Goal: Entertainment & Leisure: Consume media (video, audio)

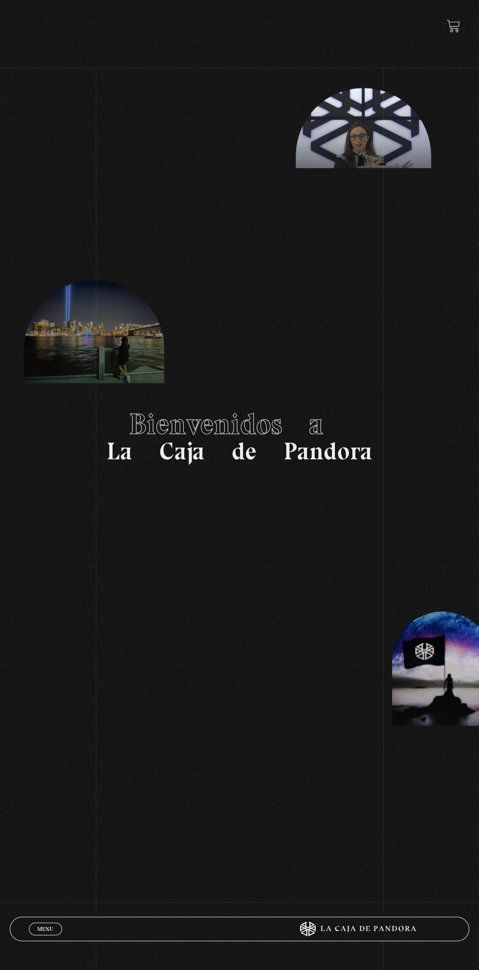
click at [44, 927] on span "Menu" at bounding box center [45, 929] width 16 height 6
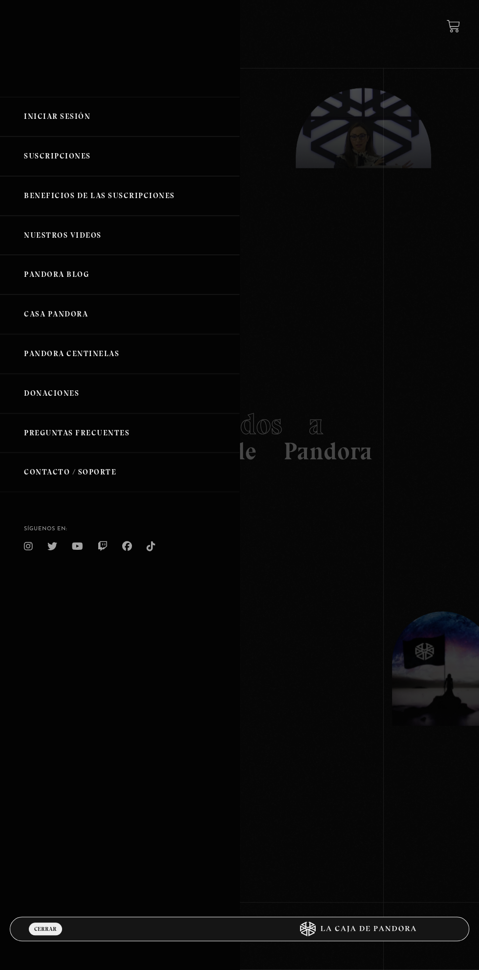
click at [63, 114] on link "Iniciar Sesión" at bounding box center [120, 117] width 240 height 40
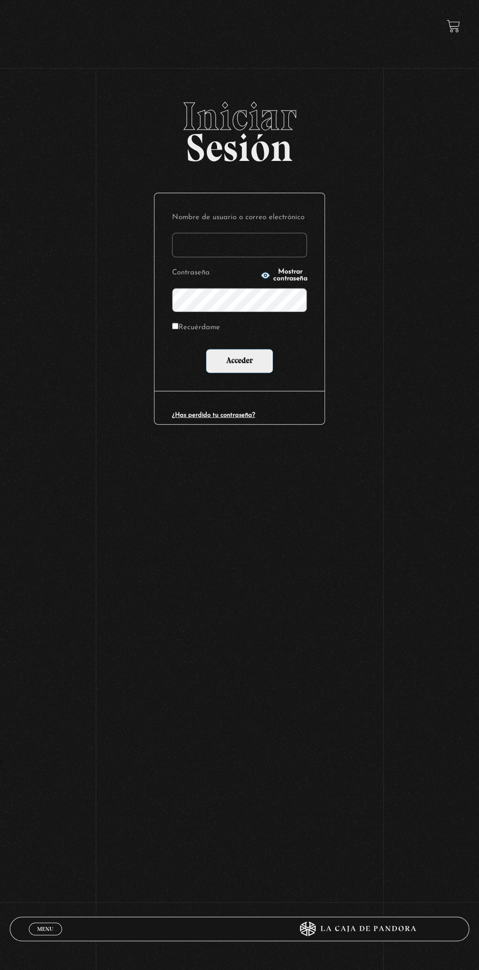
click at [175, 325] on input "Recuérdame" at bounding box center [175, 326] width 6 height 6
checkbox input "true"
click at [254, 221] on label "Nombre de usuario o correo electrónico" at bounding box center [239, 218] width 135 height 14
click at [254, 233] on input "Nombre de usuario o correo electrónico" at bounding box center [239, 245] width 135 height 24
type input "karinamurilloc2@gmail.com"
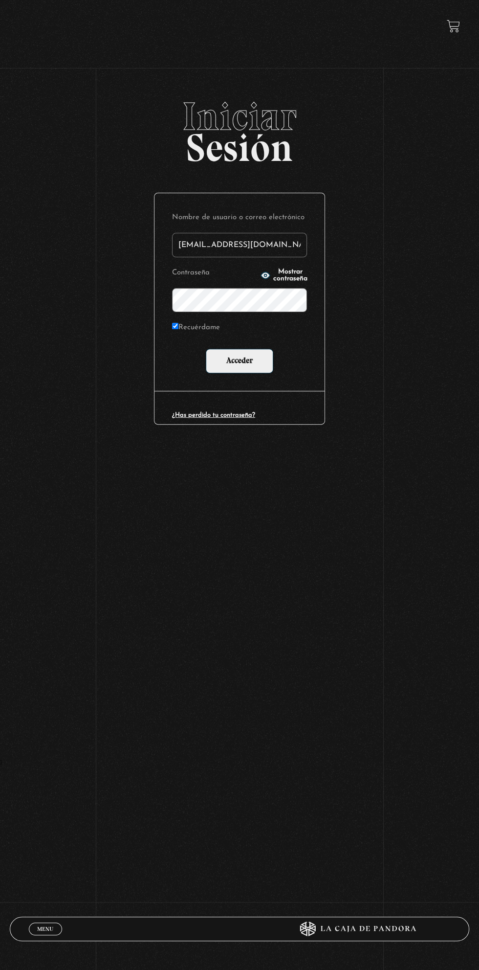
click at [206, 349] on input "Acceder" at bounding box center [240, 361] width 68 height 24
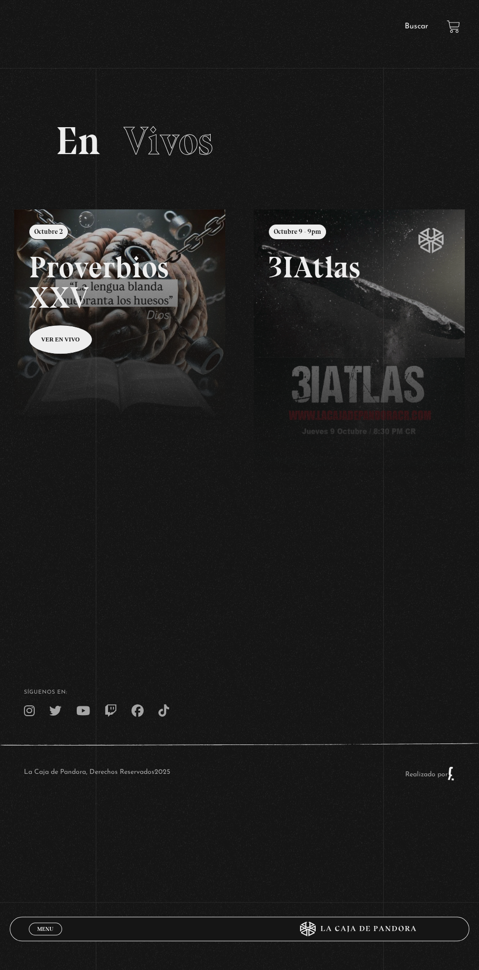
click at [52, 926] on span "Menu" at bounding box center [45, 929] width 16 height 6
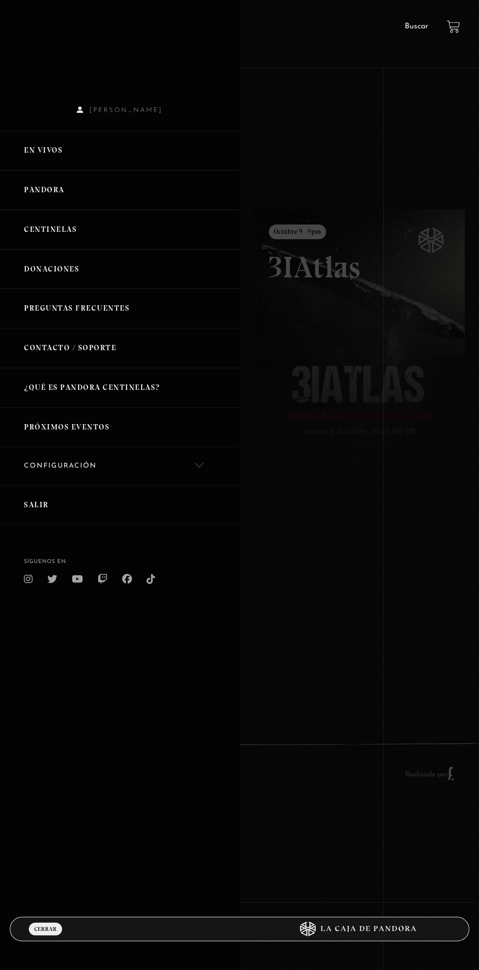
click at [38, 192] on link "Pandora" at bounding box center [120, 190] width 240 height 40
click at [45, 226] on link "Centinelas" at bounding box center [120, 230] width 240 height 40
click at [433, 587] on div at bounding box center [239, 485] width 479 height 970
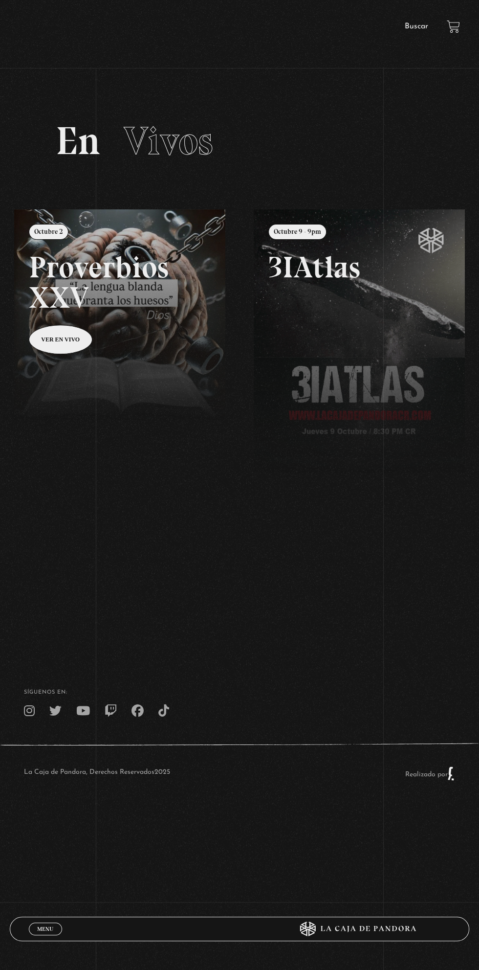
click at [54, 926] on link "Menu Cerrar" at bounding box center [45, 929] width 33 height 13
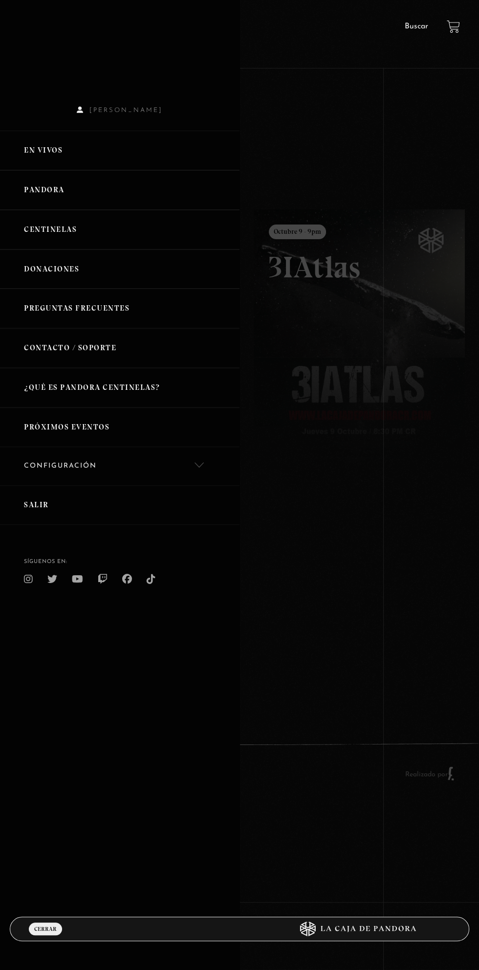
click at [50, 239] on link "Centinelas" at bounding box center [120, 230] width 240 height 40
click at [51, 232] on link "Centinelas" at bounding box center [120, 230] width 240 height 40
click at [49, 216] on link "Centinelas" at bounding box center [120, 230] width 240 height 40
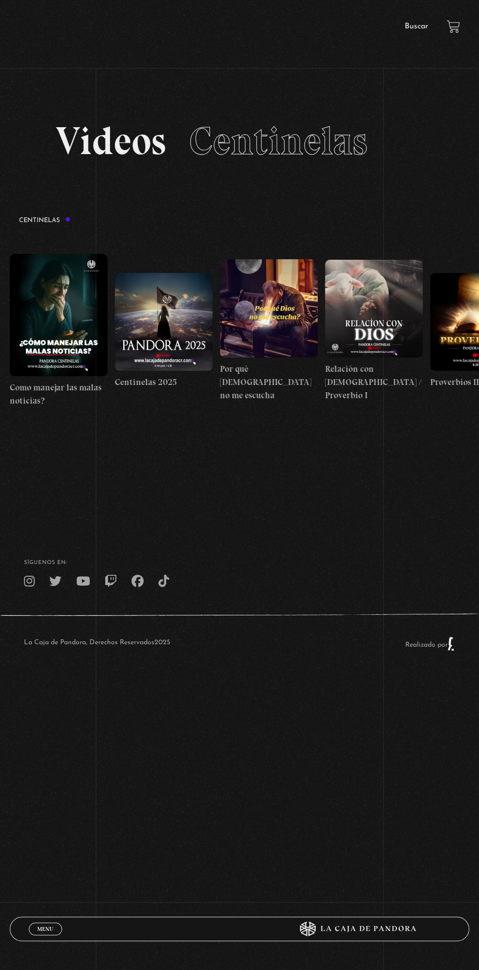
click at [58, 931] on link "Menu Cerrar" at bounding box center [45, 929] width 33 height 13
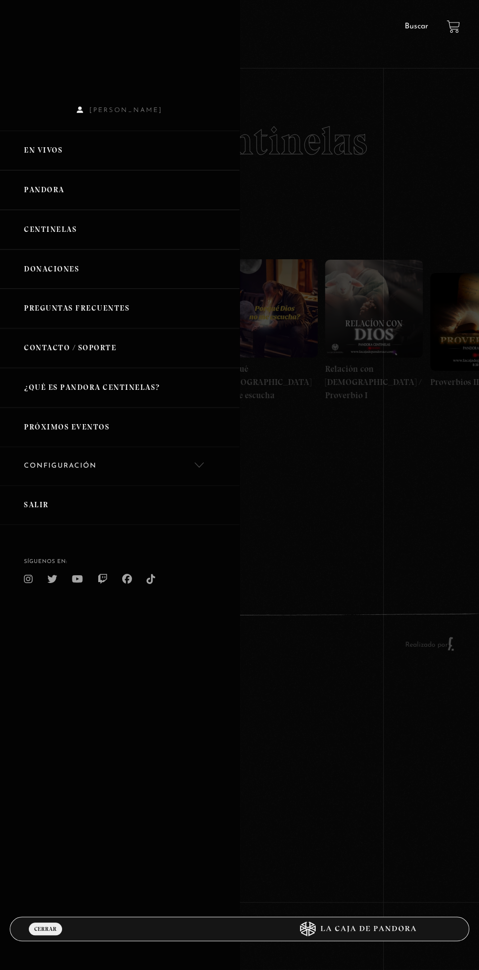
click at [31, 196] on link "Pandora" at bounding box center [120, 190] width 240 height 40
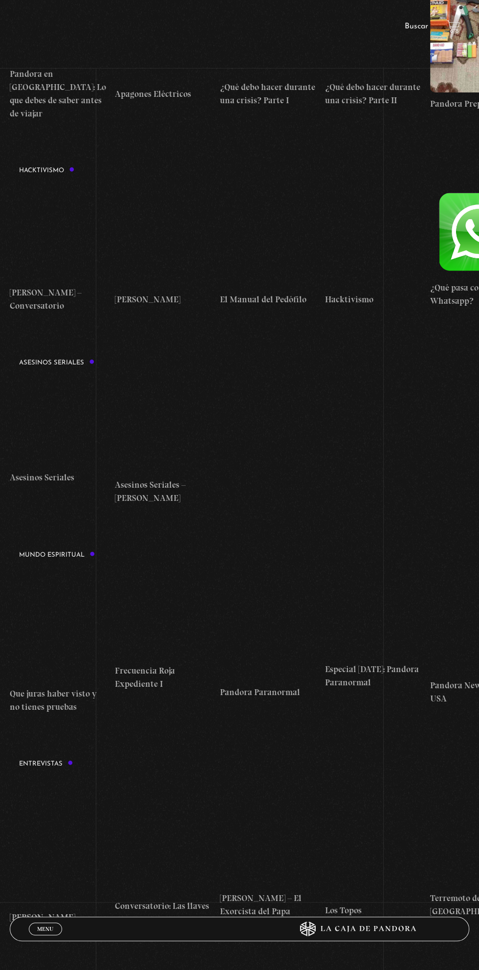
scroll to position [2241, 0]
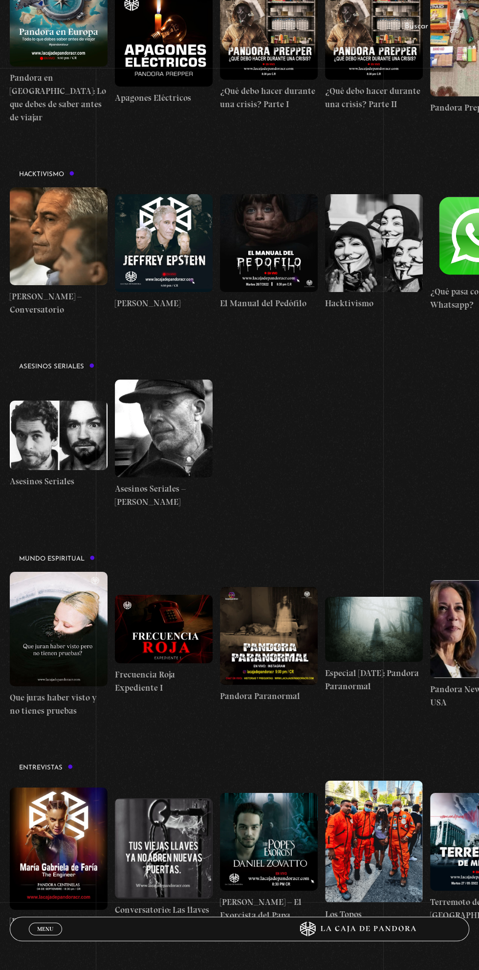
click at [68, 628] on figure at bounding box center [59, 629] width 98 height 114
